Goal: Find specific page/section: Find specific page/section

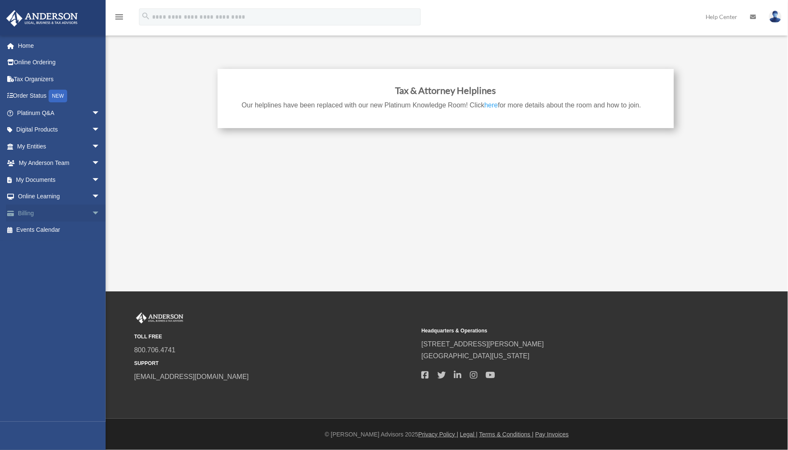
click at [39, 215] on link "Billing arrow_drop_down" at bounding box center [59, 213] width 107 height 17
click at [92, 213] on span "arrow_drop_down" at bounding box center [100, 213] width 17 height 17
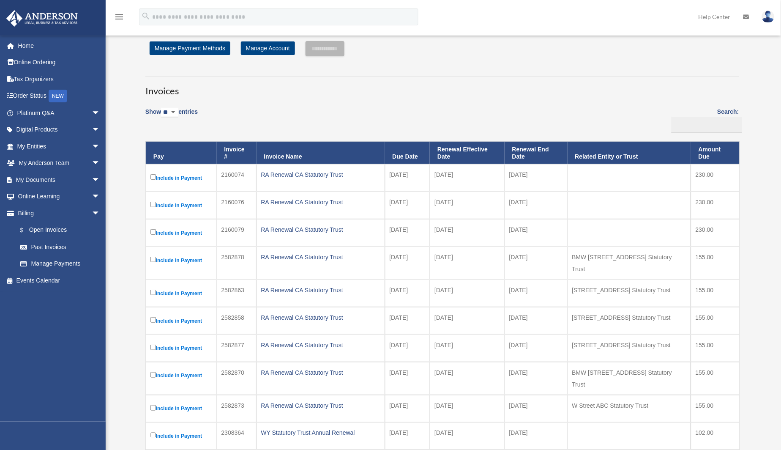
scroll to position [15, 0]
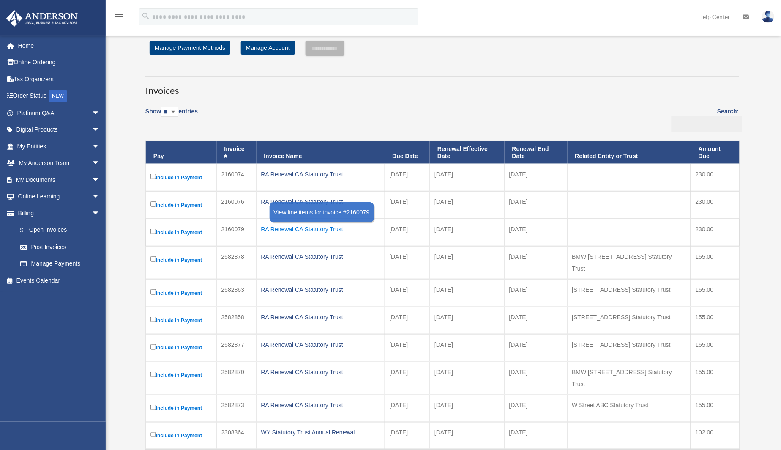
click at [306, 232] on div "RA Renewal CA Statutory Trust" at bounding box center [320, 229] width 119 height 12
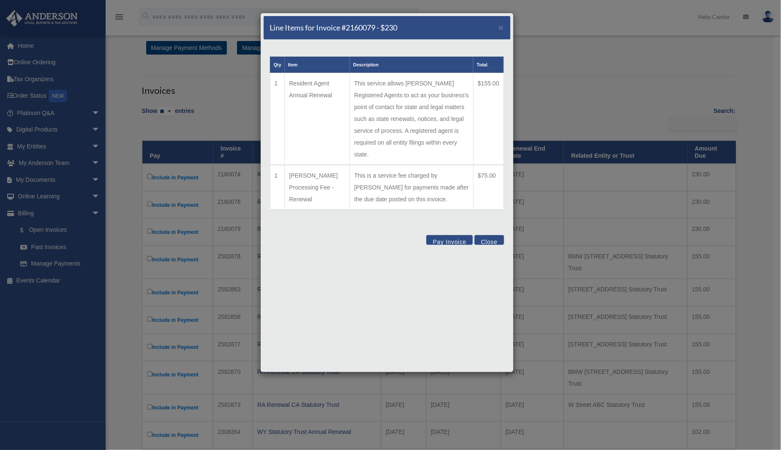
click at [488, 235] on button "Close" at bounding box center [489, 240] width 29 height 10
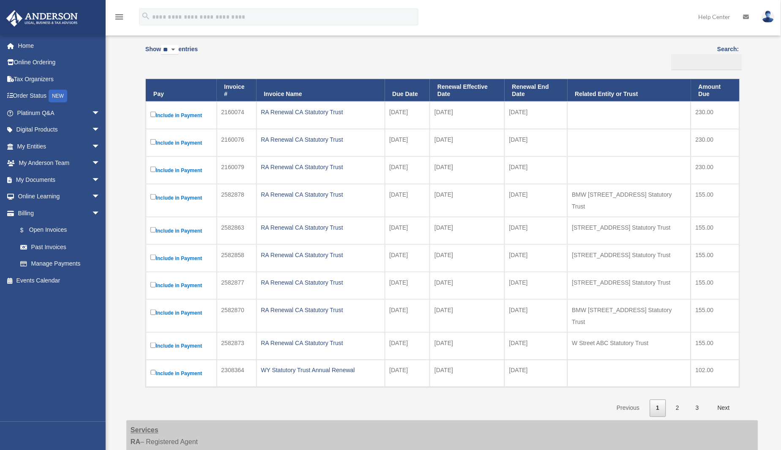
scroll to position [78, 0]
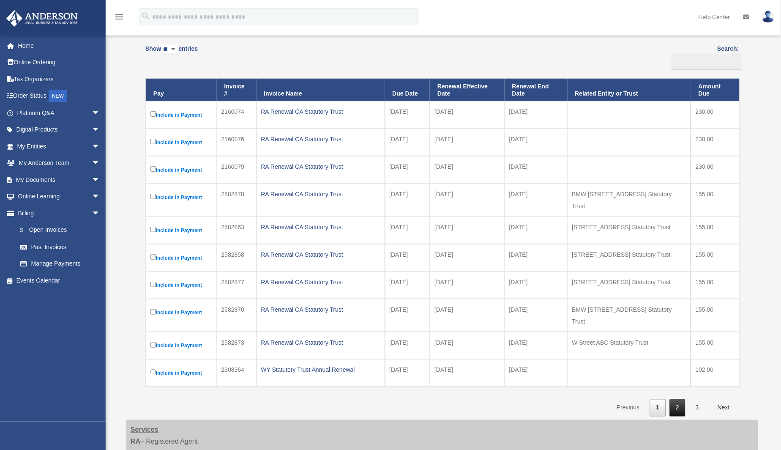
click at [678, 399] on link "2" at bounding box center [678, 407] width 16 height 17
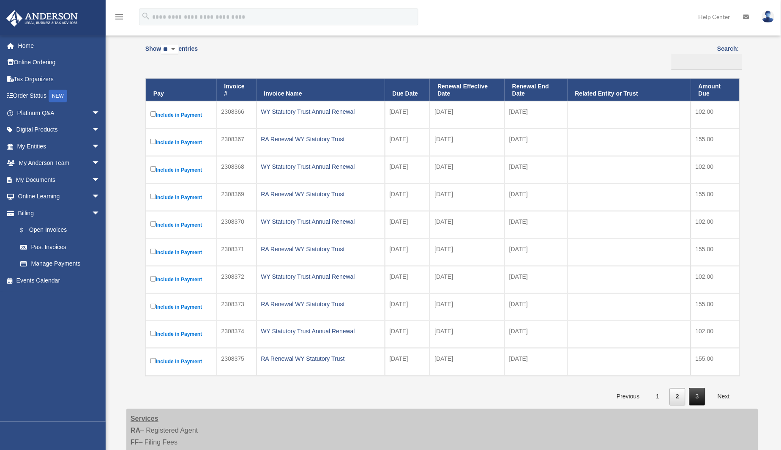
click at [699, 401] on link "3" at bounding box center [697, 396] width 16 height 17
click at [652, 399] on link "1" at bounding box center [658, 396] width 16 height 17
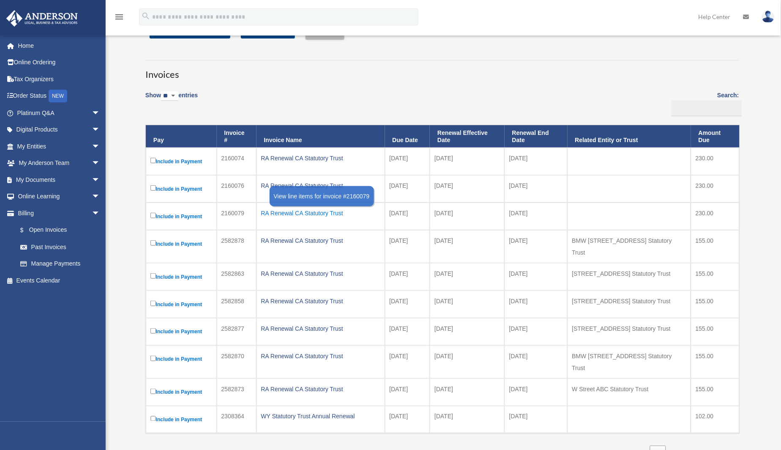
scroll to position [31, 0]
click at [326, 213] on div "RA Renewal CA Statutory Trust" at bounding box center [320, 214] width 119 height 12
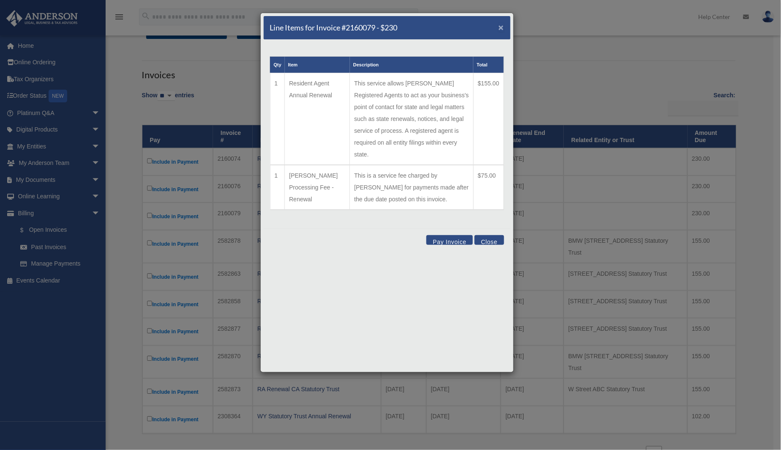
click at [503, 26] on span "×" at bounding box center [501, 27] width 5 height 10
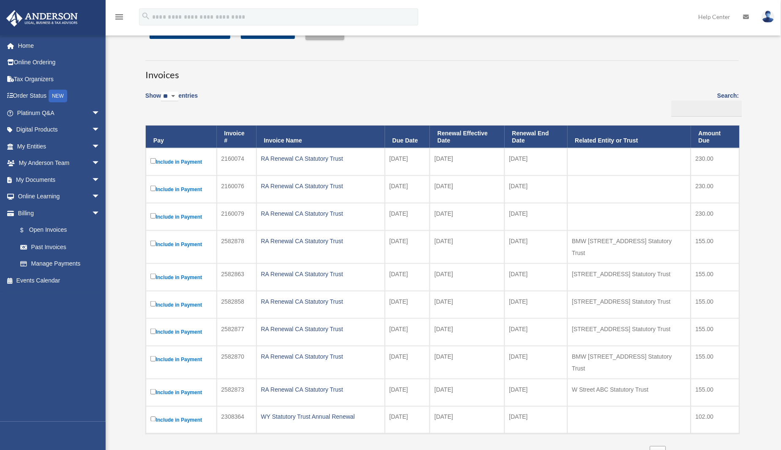
click at [564, 91] on div "Show ** ** ** *** entries Search: Pay Invoice # Invoice Name Due Date Renewal E…" at bounding box center [442, 275] width 594 height 378
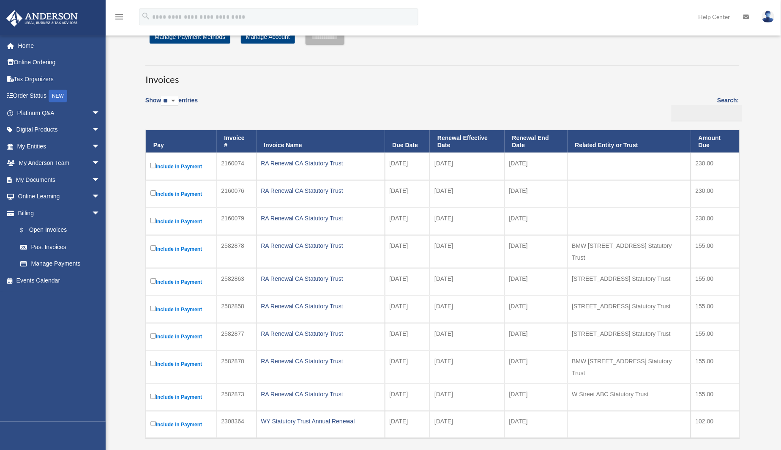
scroll to position [0, 0]
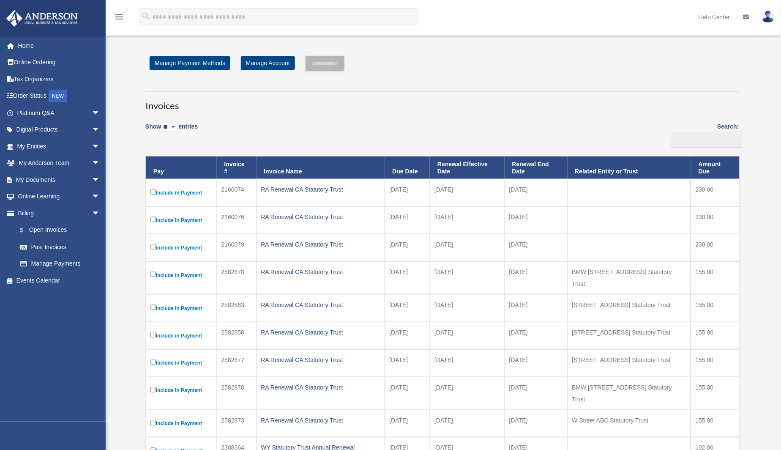
click at [593, 107] on h3 "Invoices" at bounding box center [442, 101] width 594 height 21
drag, startPoint x: 411, startPoint y: 105, endPoint x: 400, endPoint y: 110, distance: 11.7
click at [411, 105] on h3 "Invoices" at bounding box center [442, 101] width 594 height 21
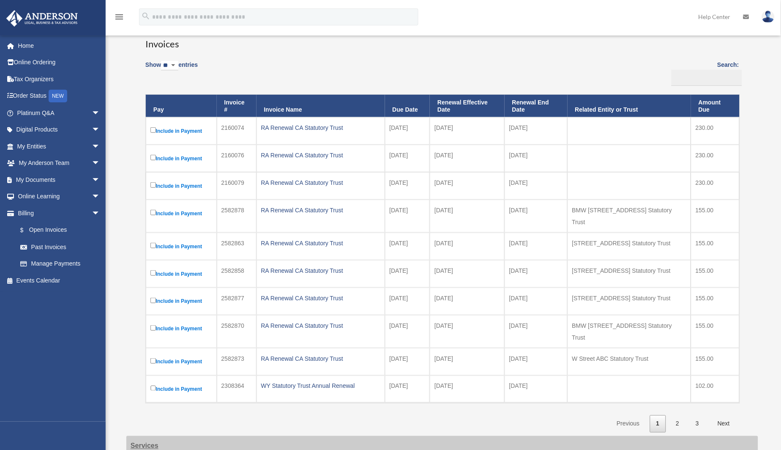
scroll to position [62, 0]
click at [530, 15] on div "menu search Site Menu add seikorealtyllc@gmail.com My Profile Reset Password Lo…" at bounding box center [390, 20] width 769 height 29
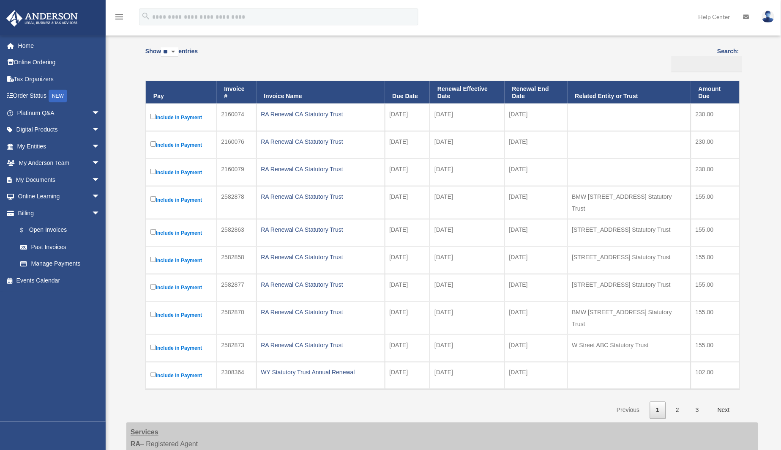
scroll to position [76, 0]
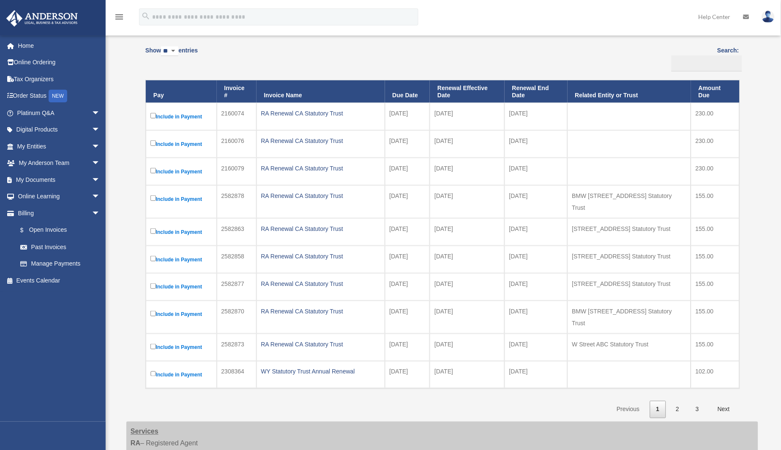
click at [358, 61] on div "Show ** ** ** *** entries Search: Pay Invoice # Invoice Name Due Date Renewal E…" at bounding box center [442, 230] width 594 height 378
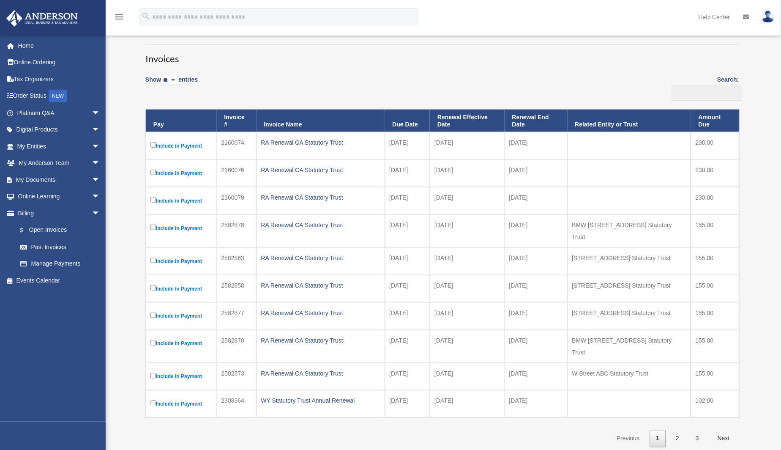
scroll to position [47, 0]
click at [485, 74] on div "Show ** ** ** *** entries Search: Pay Invoice # Invoice Name Due Date Renewal E…" at bounding box center [442, 259] width 594 height 378
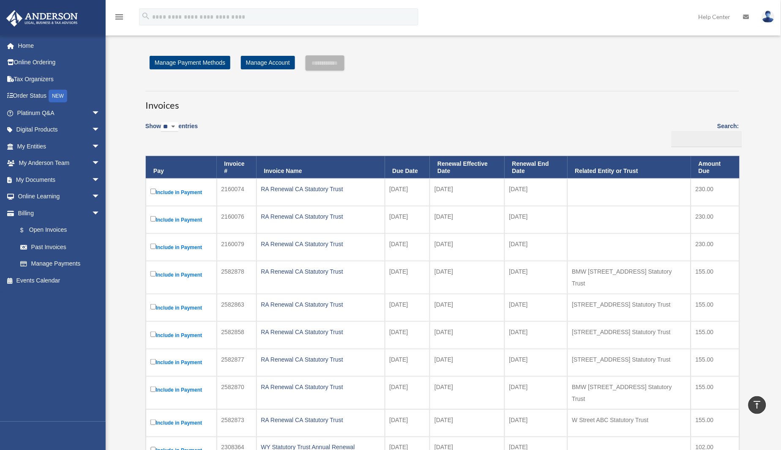
scroll to position [0, 0]
click at [73, 163] on link "My Anderson Team arrow_drop_down" at bounding box center [59, 163] width 107 height 17
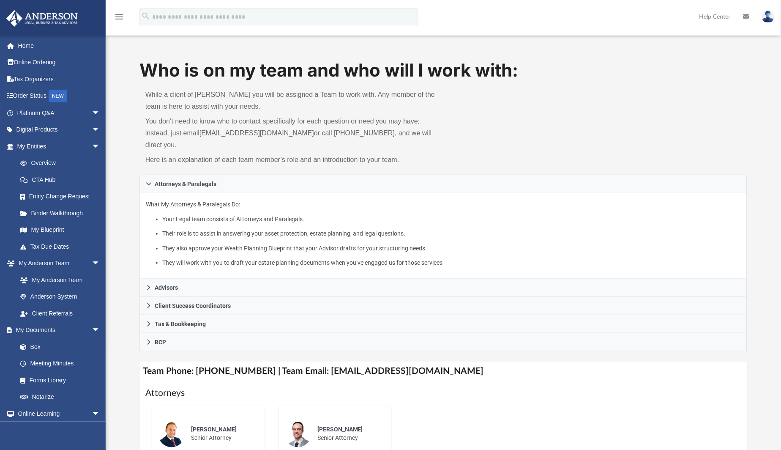
scroll to position [0, 0]
